Goal: Information Seeking & Learning: Learn about a topic

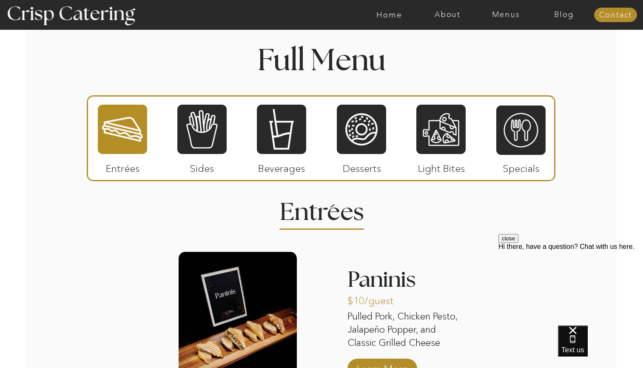
scroll to position [981, 0]
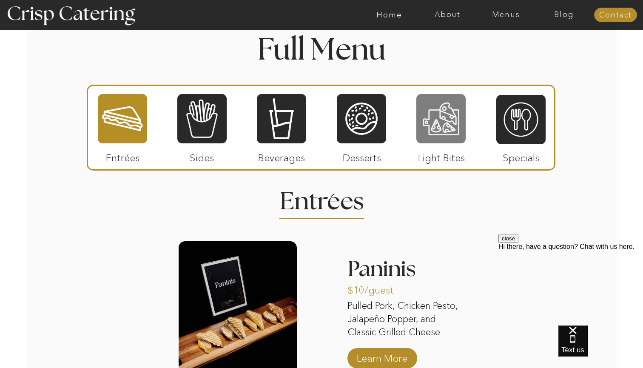
click at [437, 119] on div at bounding box center [440, 118] width 49 height 51
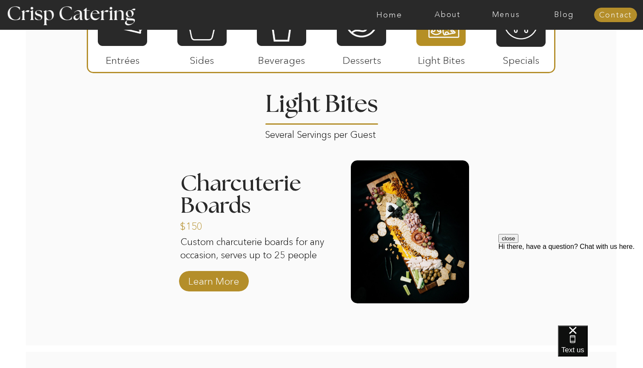
scroll to position [991, 0]
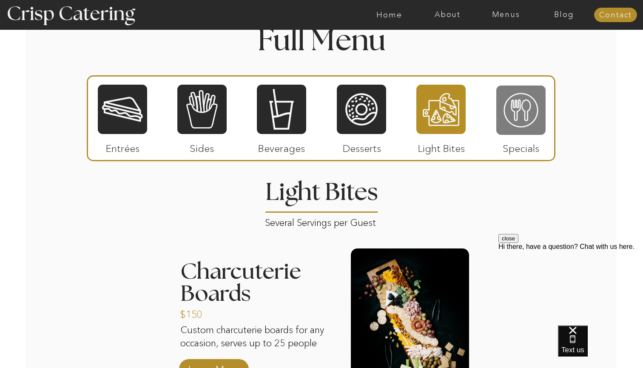
click at [507, 118] on div at bounding box center [520, 110] width 49 height 51
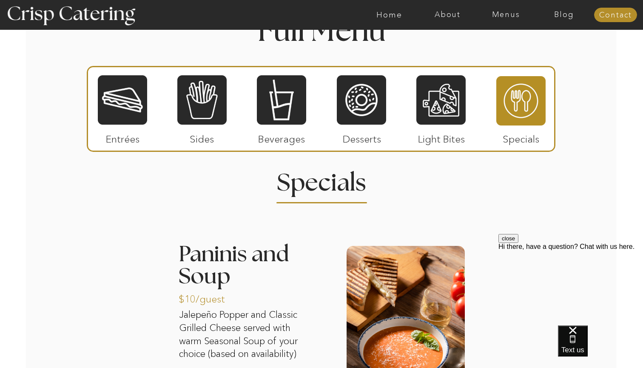
scroll to position [958, 0]
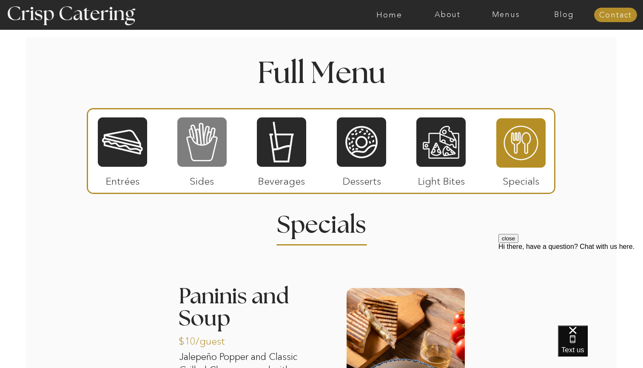
click at [202, 146] on div at bounding box center [201, 141] width 49 height 51
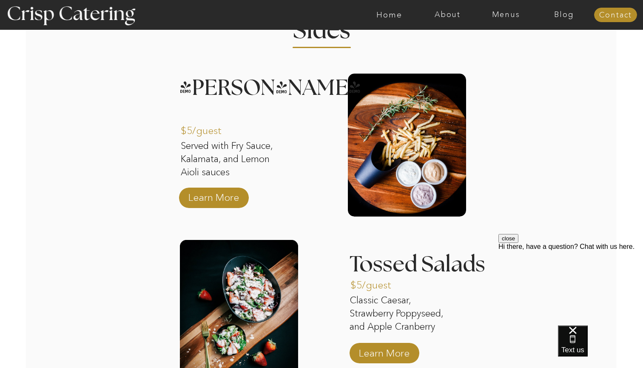
scroll to position [1002, 0]
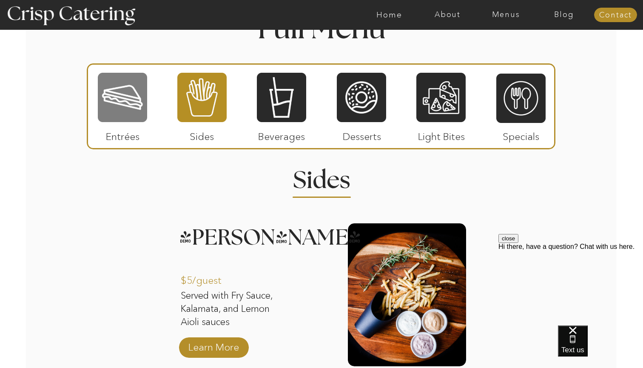
click at [128, 121] on div at bounding box center [122, 97] width 49 height 51
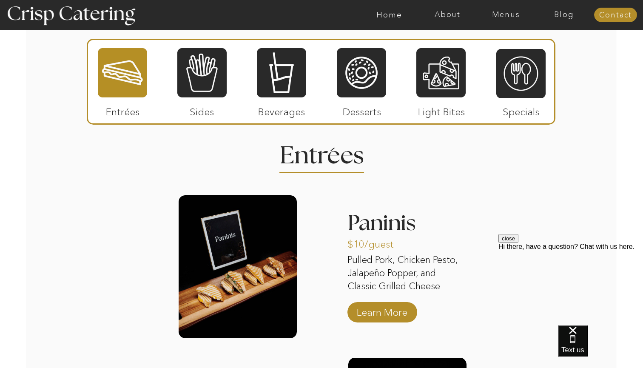
scroll to position [977, 0]
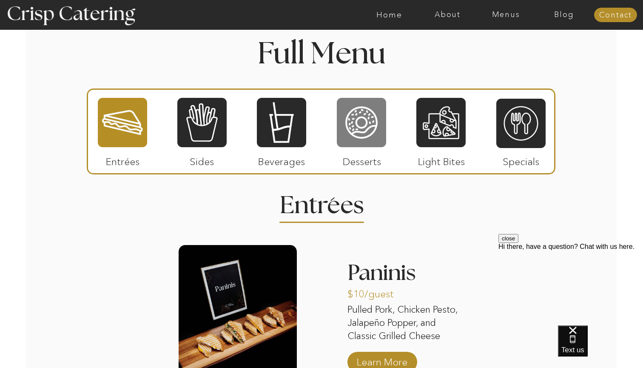
click at [355, 122] on div at bounding box center [361, 122] width 49 height 51
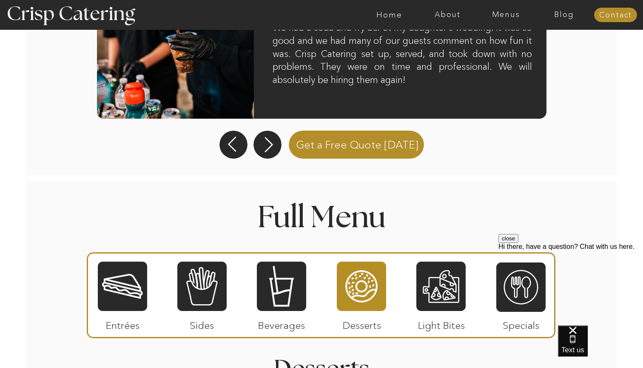
scroll to position [913, 0]
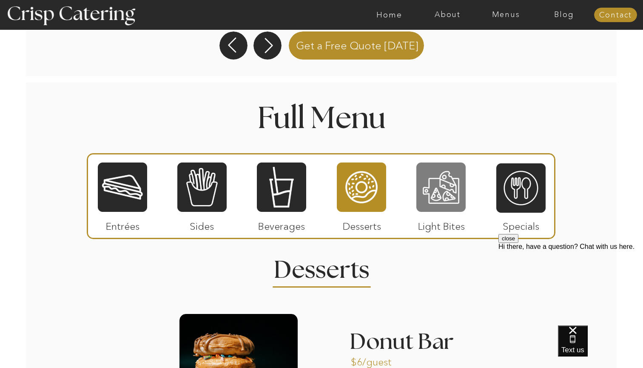
click at [451, 191] on div at bounding box center [440, 187] width 49 height 51
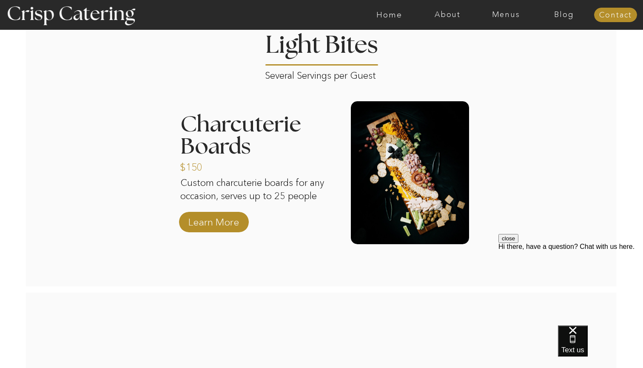
scroll to position [1177, 0]
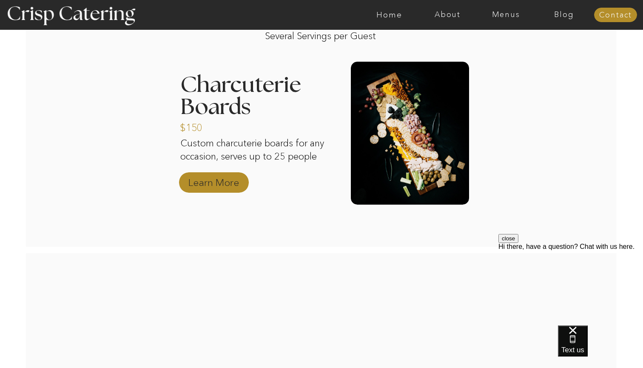
click at [219, 183] on p "Learn More" at bounding box center [213, 180] width 57 height 25
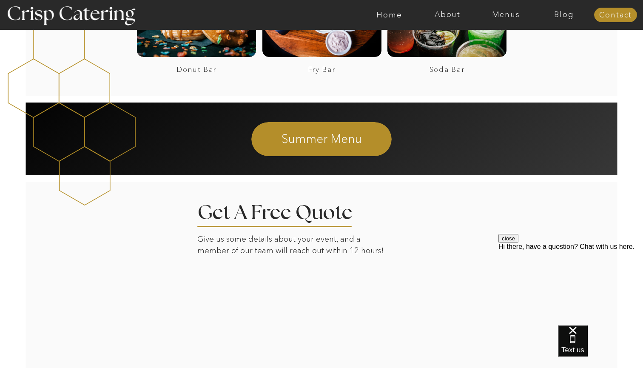
scroll to position [547, 0]
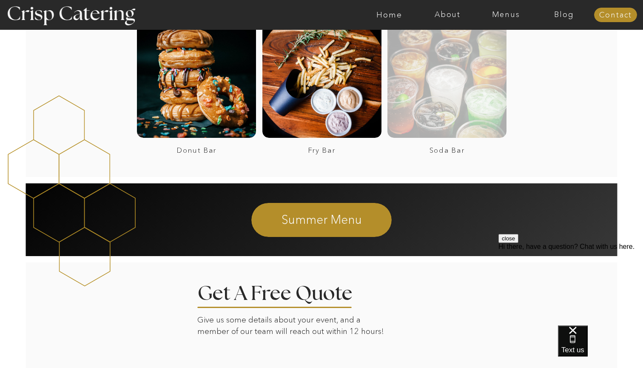
click at [470, 92] on div at bounding box center [446, 78] width 119 height 119
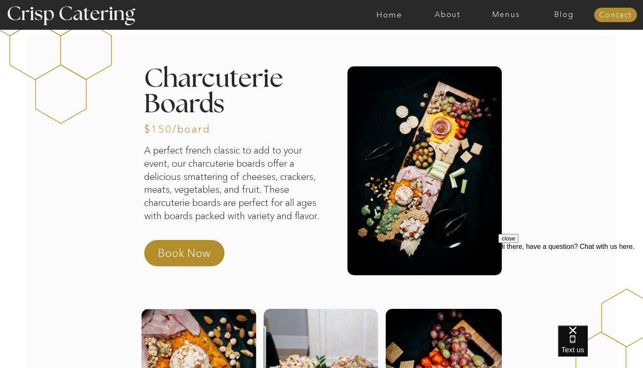
scroll to position [0, 0]
click at [191, 253] on p "Book Now" at bounding box center [195, 255] width 75 height 20
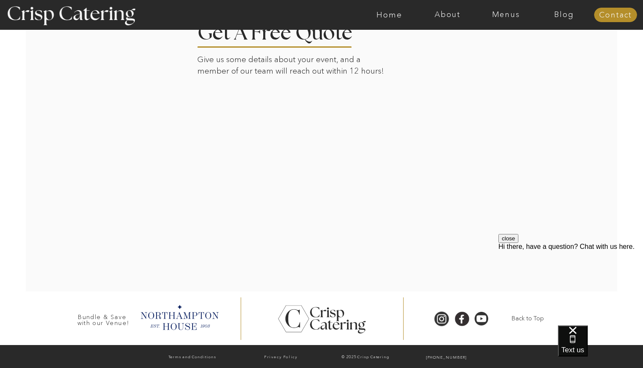
scroll to position [808, 0]
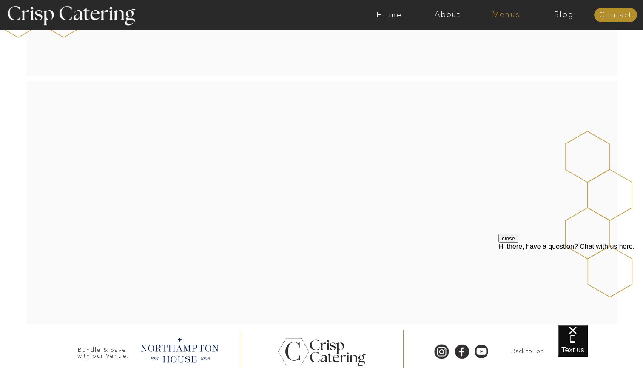
click at [506, 13] on nav "Menus" at bounding box center [506, 15] width 58 height 9
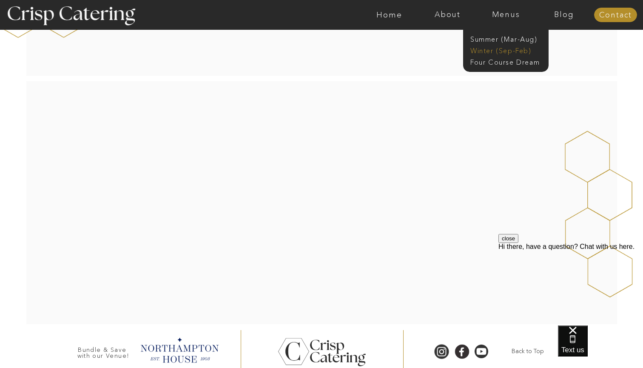
click at [496, 49] on nav "Winter (Sep-Feb)" at bounding box center [505, 50] width 70 height 8
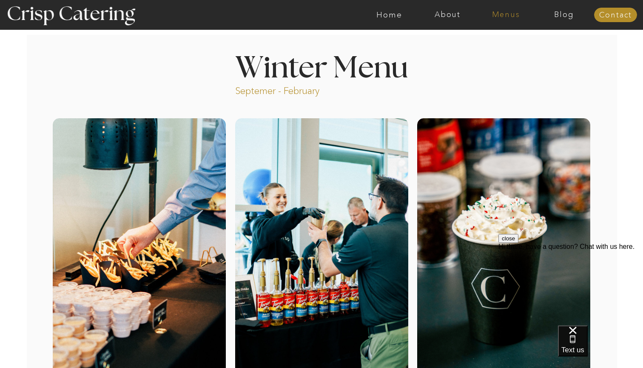
click at [506, 14] on nav "Menus" at bounding box center [506, 15] width 58 height 9
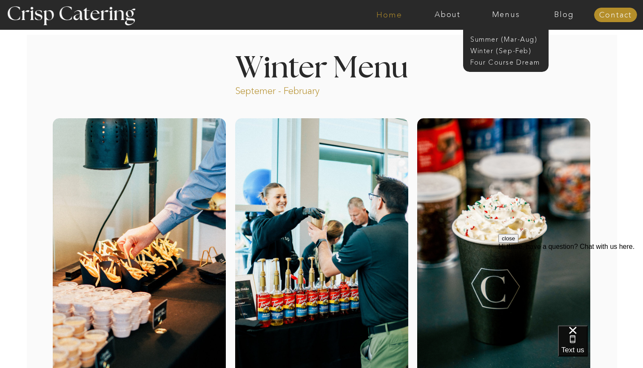
click at [395, 17] on nav "Home" at bounding box center [389, 15] width 58 height 9
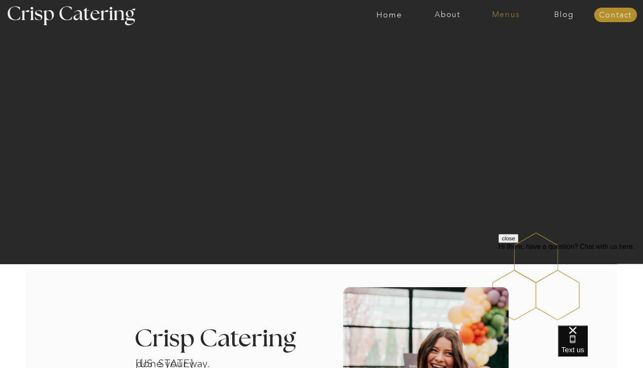
click at [511, 17] on nav "Menus" at bounding box center [506, 15] width 58 height 9
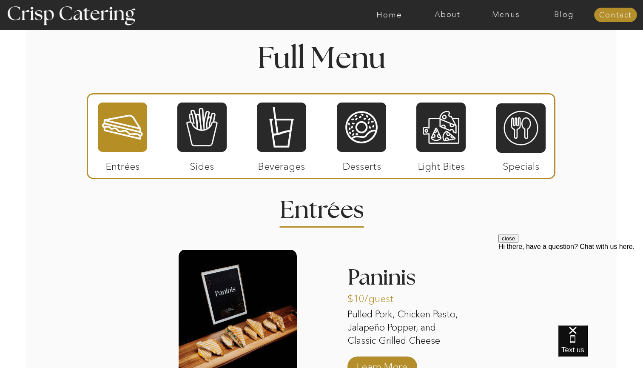
scroll to position [903, 0]
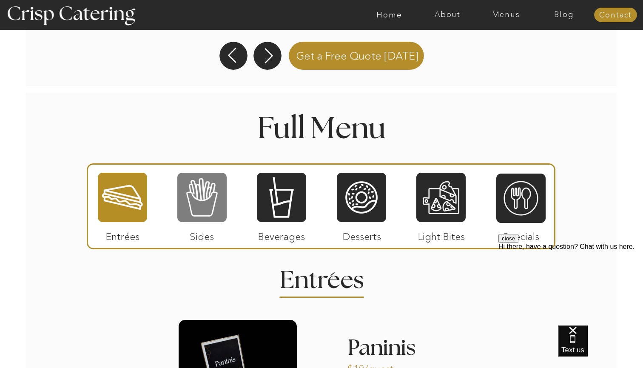
click at [208, 204] on div at bounding box center [201, 197] width 49 height 51
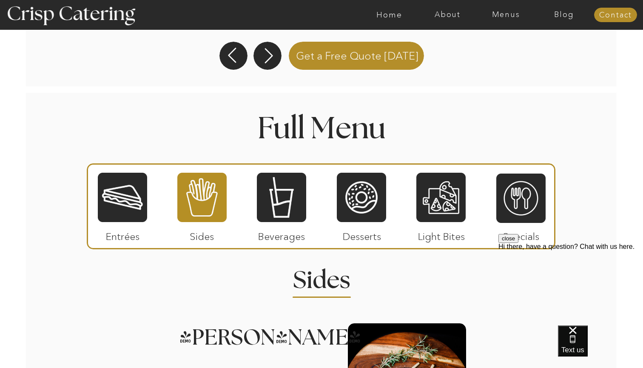
click at [255, 211] on div at bounding box center [321, 206] width 468 height 86
click at [272, 215] on div at bounding box center [281, 197] width 49 height 51
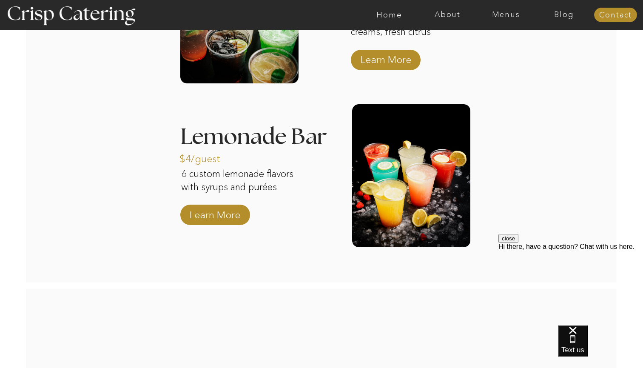
scroll to position [1285, 0]
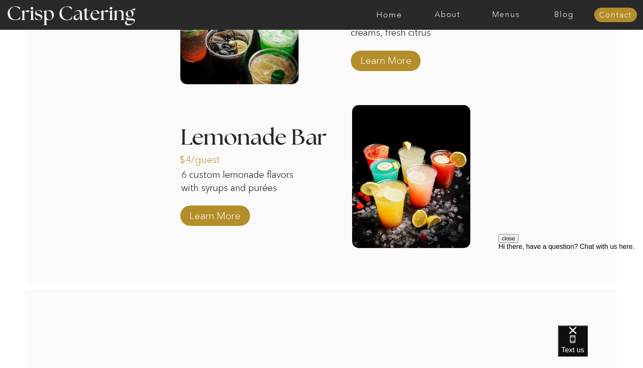
click at [414, 173] on div at bounding box center [411, 176] width 118 height 143
click at [238, 213] on p "Learn More" at bounding box center [215, 213] width 57 height 25
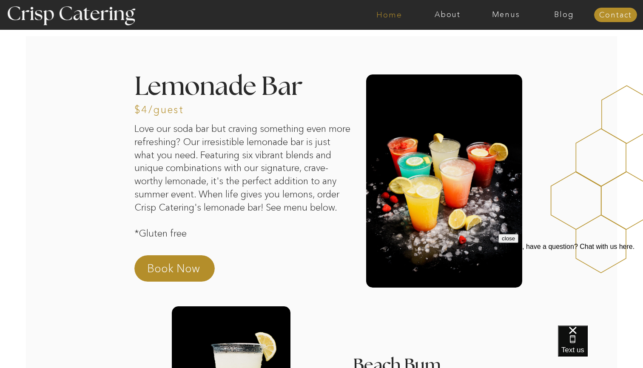
click at [391, 17] on nav "Home" at bounding box center [389, 15] width 58 height 9
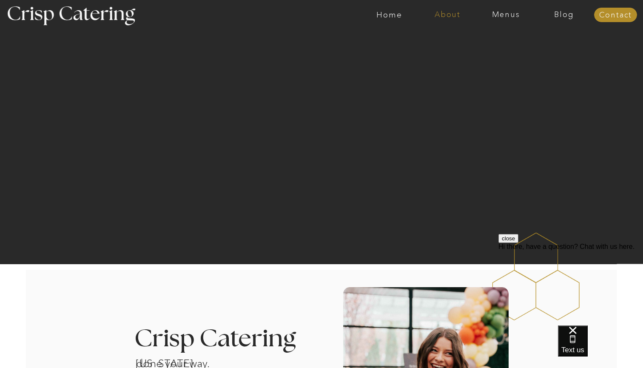
click at [451, 13] on nav "About" at bounding box center [447, 15] width 58 height 9
click at [442, 71] on nav "Reviews" at bounding box center [447, 72] width 43 height 8
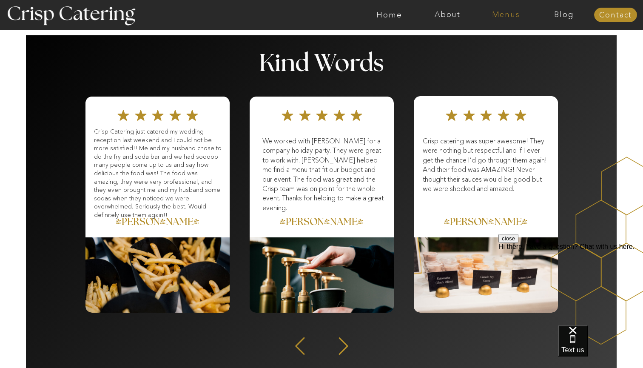
click at [505, 14] on nav "Menus" at bounding box center [506, 15] width 58 height 9
click at [497, 53] on nav "Winter (Sep-Feb)" at bounding box center [505, 50] width 70 height 8
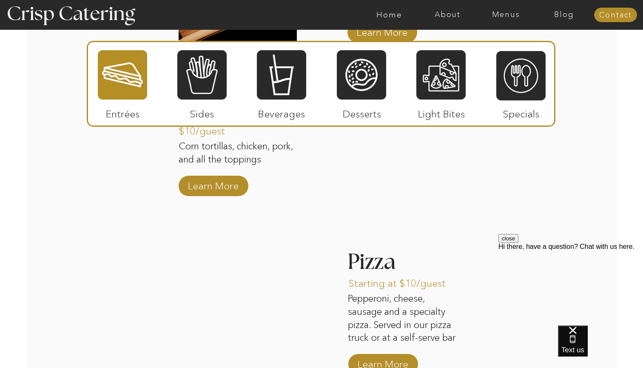
scroll to position [1360, 0]
